Goal: Information Seeking & Learning: Find specific fact

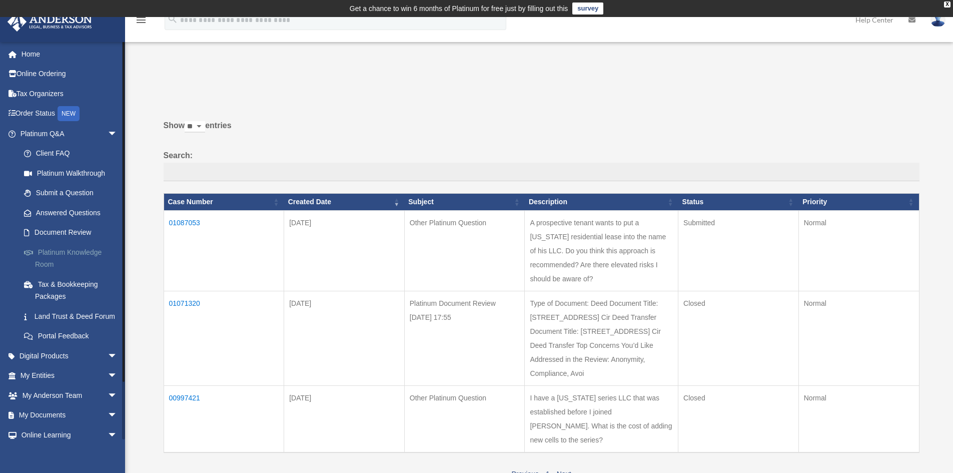
click at [63, 247] on link "Platinum Knowledge Room" at bounding box center [73, 258] width 119 height 32
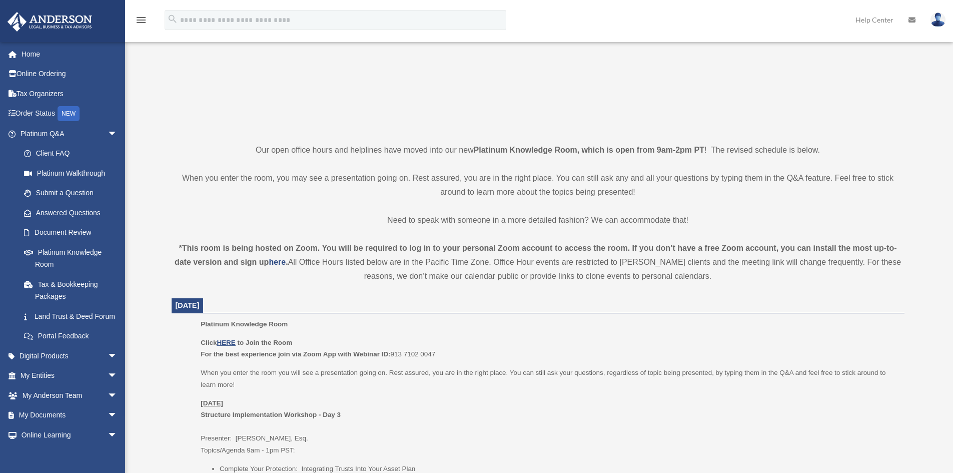
scroll to position [166, 0]
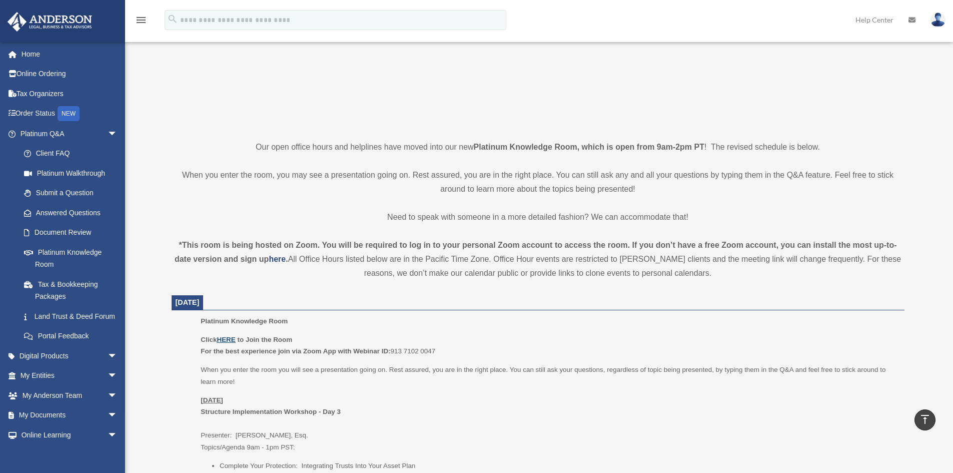
click at [229, 337] on u "HERE" at bounding box center [226, 340] width 19 height 8
click at [70, 211] on link "Answered Questions" at bounding box center [73, 213] width 119 height 20
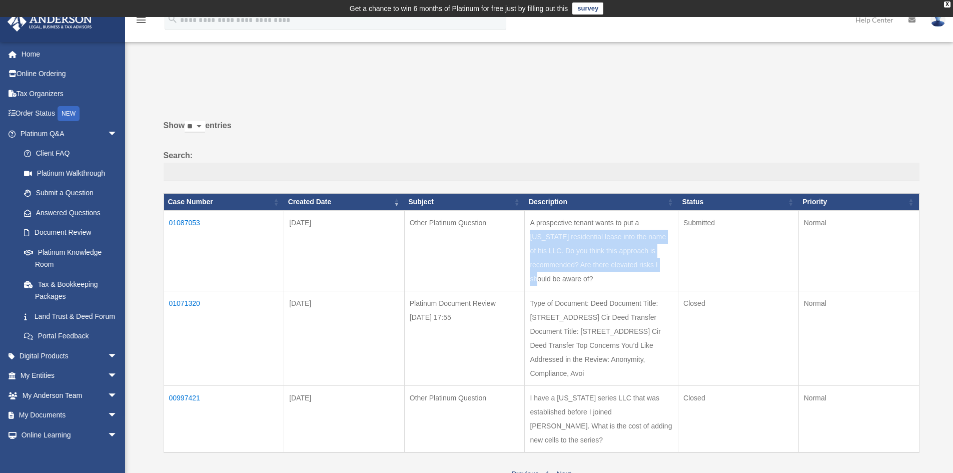
drag, startPoint x: 538, startPoint y: 223, endPoint x: 587, endPoint y: 260, distance: 61.8
click at [587, 260] on td "A prospective tenant wants to put a Texas residential lease into the name of hi…" at bounding box center [602, 250] width 154 height 81
click at [608, 274] on td "A prospective tenant wants to put a [US_STATE] residential lease into the name …" at bounding box center [602, 250] width 154 height 81
copy td "A prospective tenant wants to put a [US_STATE] residential lease into the name …"
